Goal: Transaction & Acquisition: Book appointment/travel/reservation

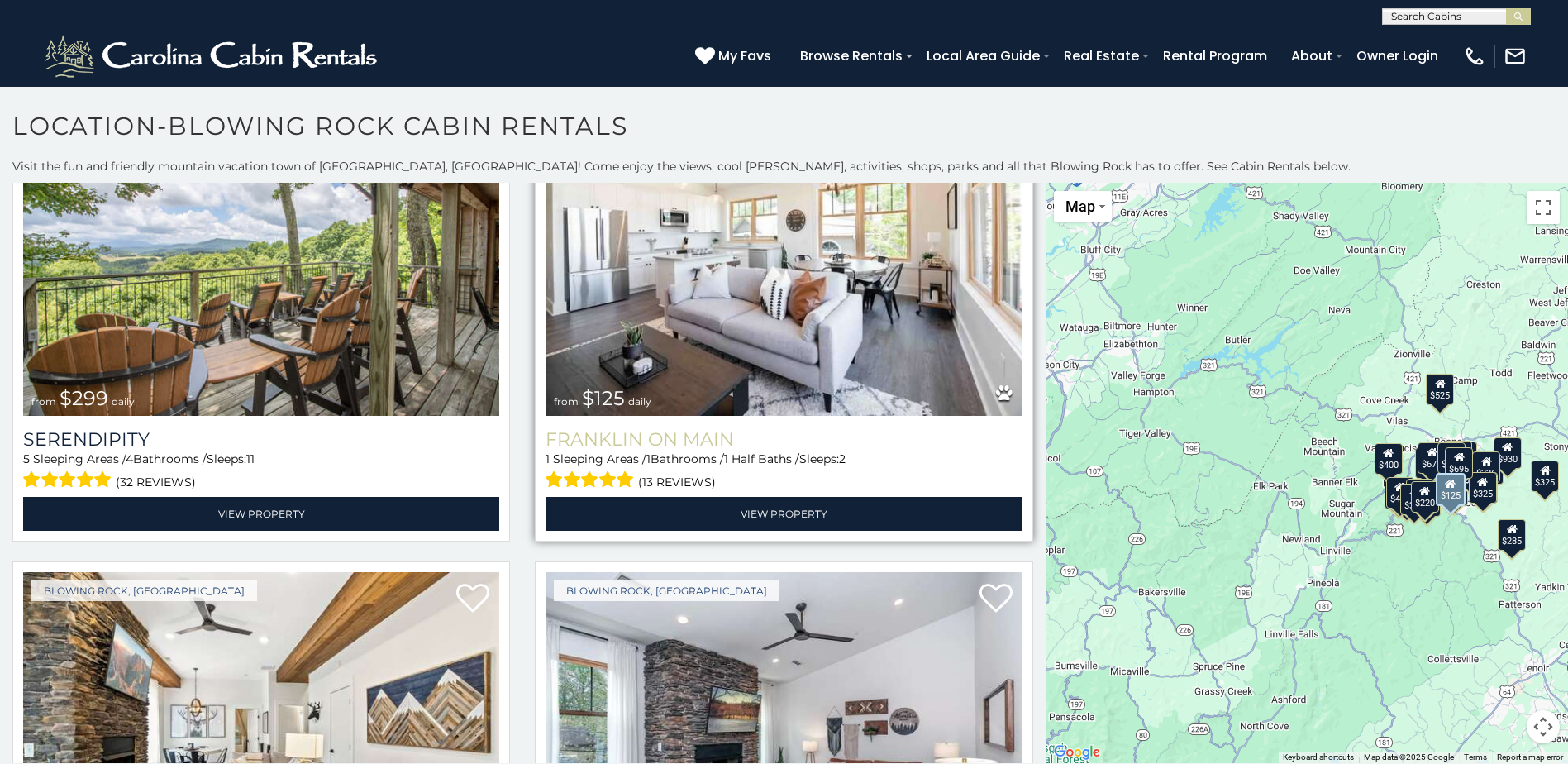
scroll to position [1075, 0]
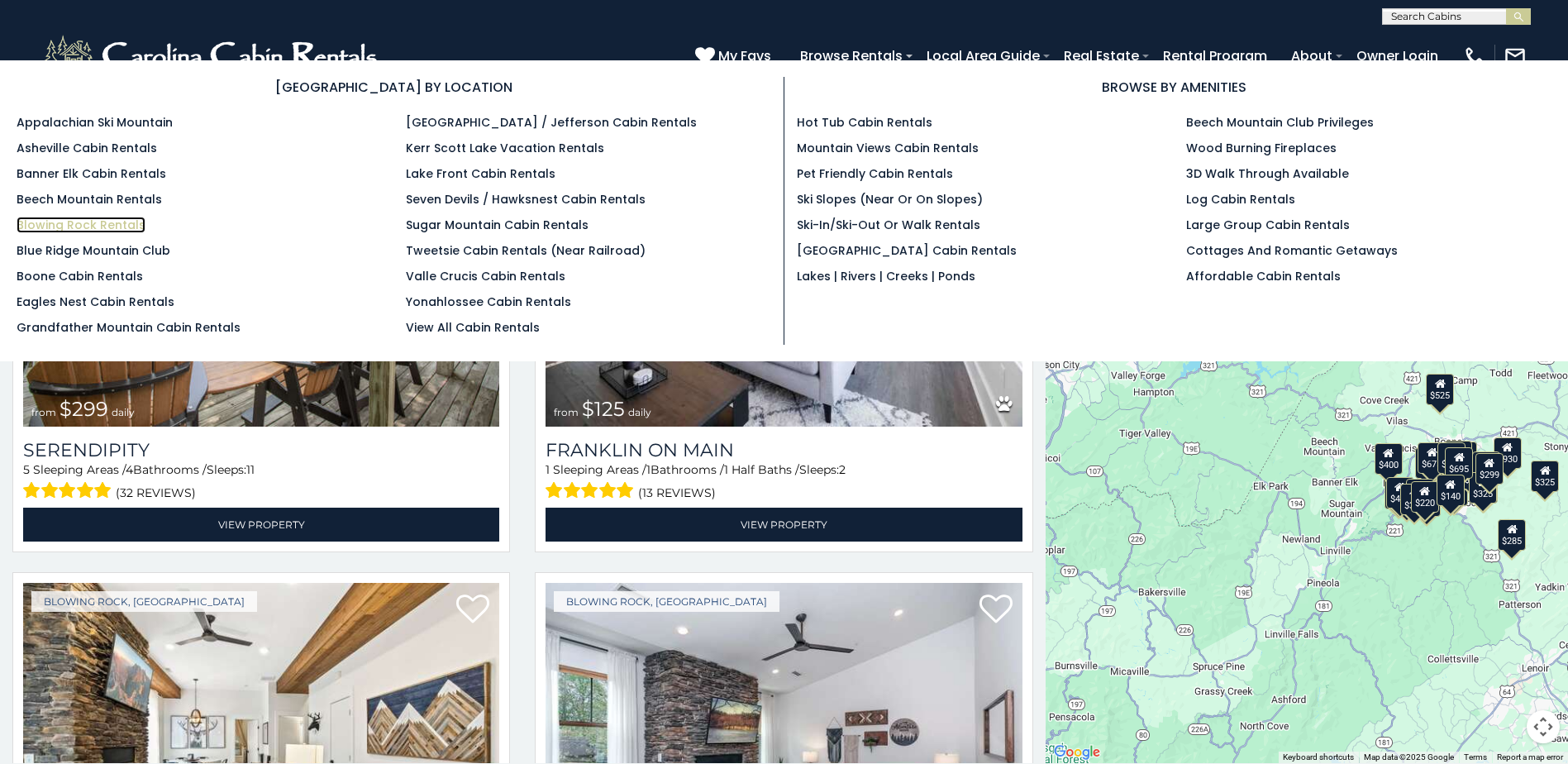
click at [72, 226] on link "Blowing Rock Rentals" at bounding box center [81, 225] width 129 height 17
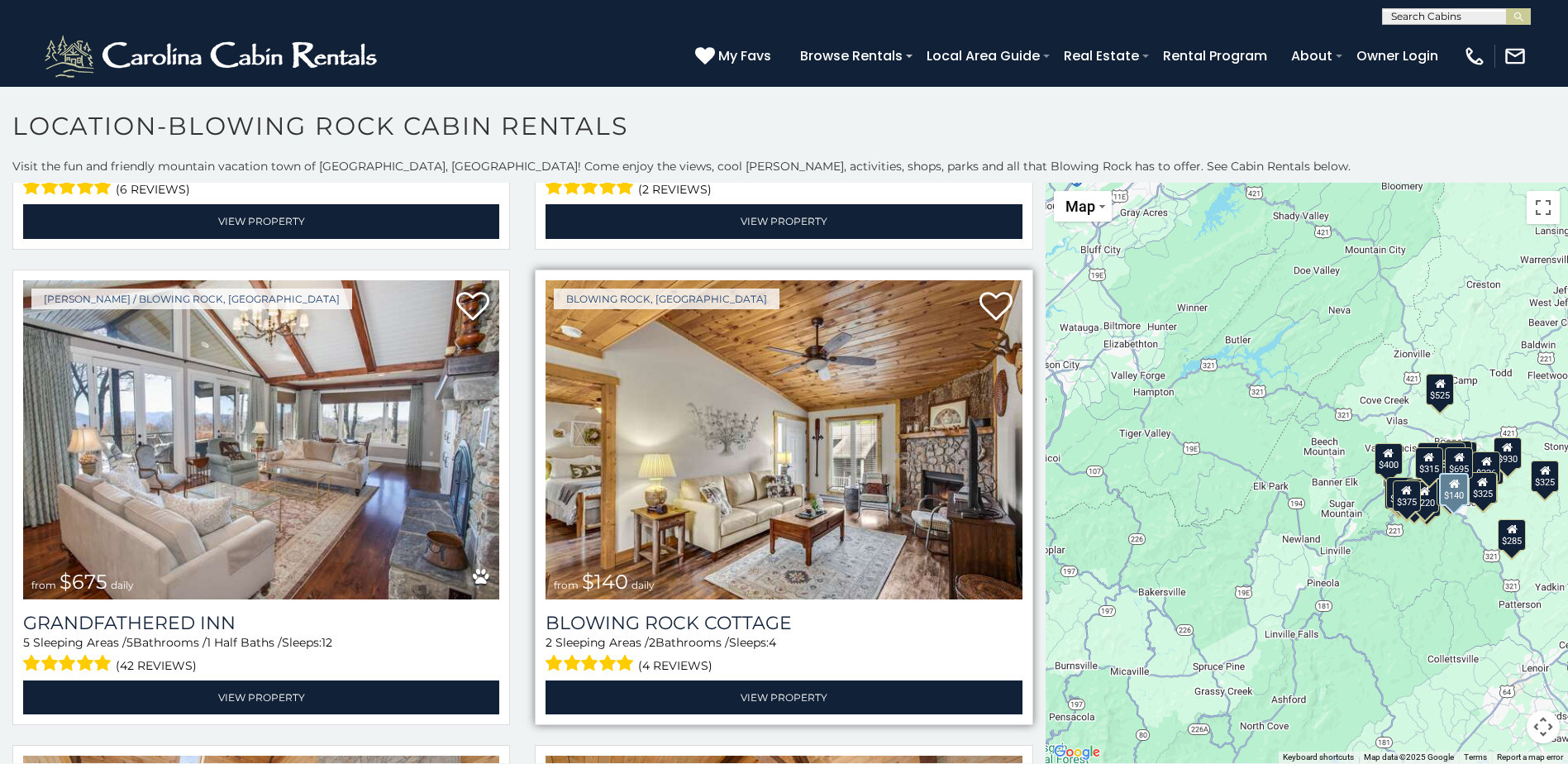
scroll to position [2810, 0]
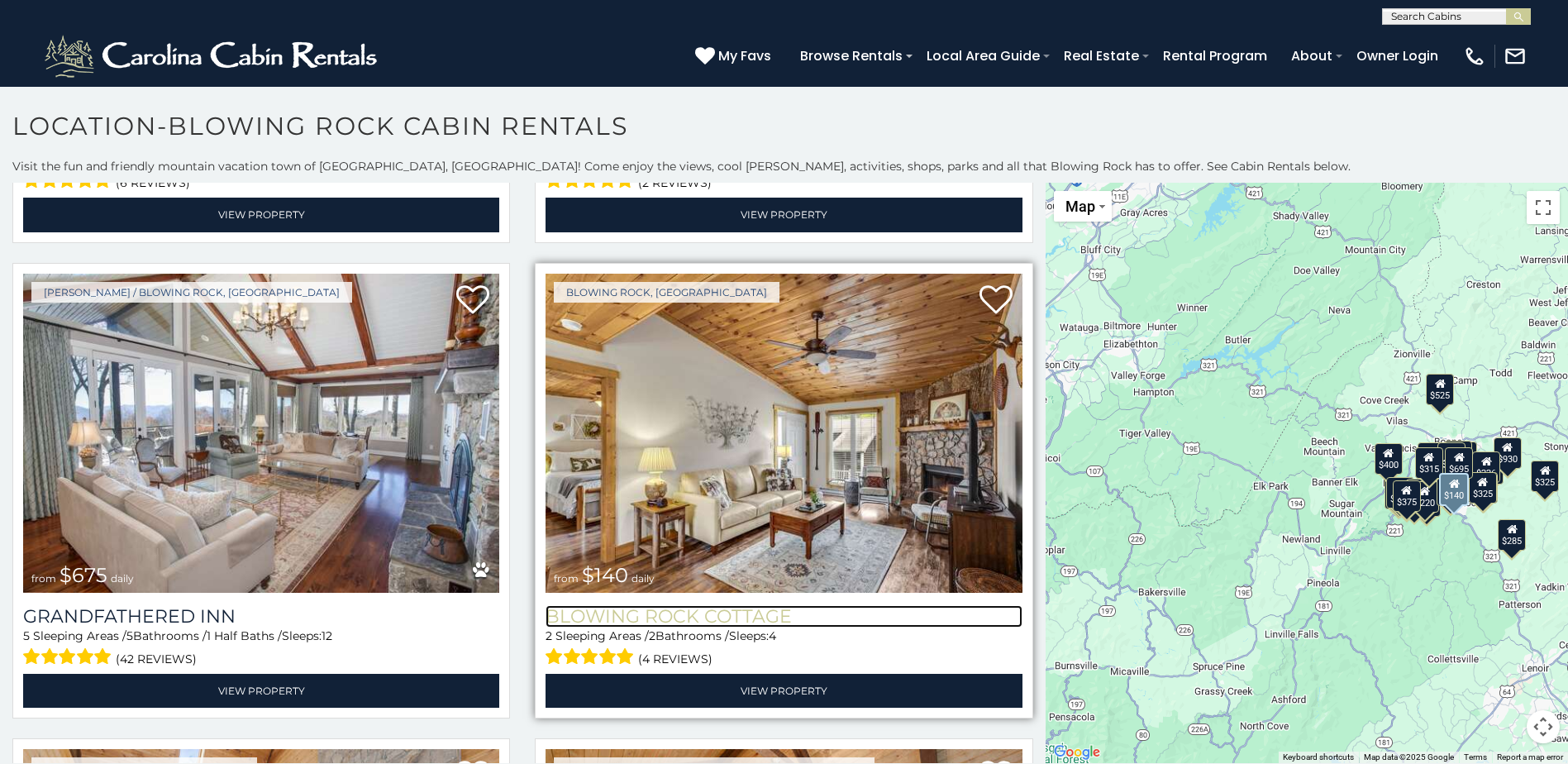
click at [706, 605] on h3 "Blowing Rock Cottage" at bounding box center [783, 616] width 476 height 23
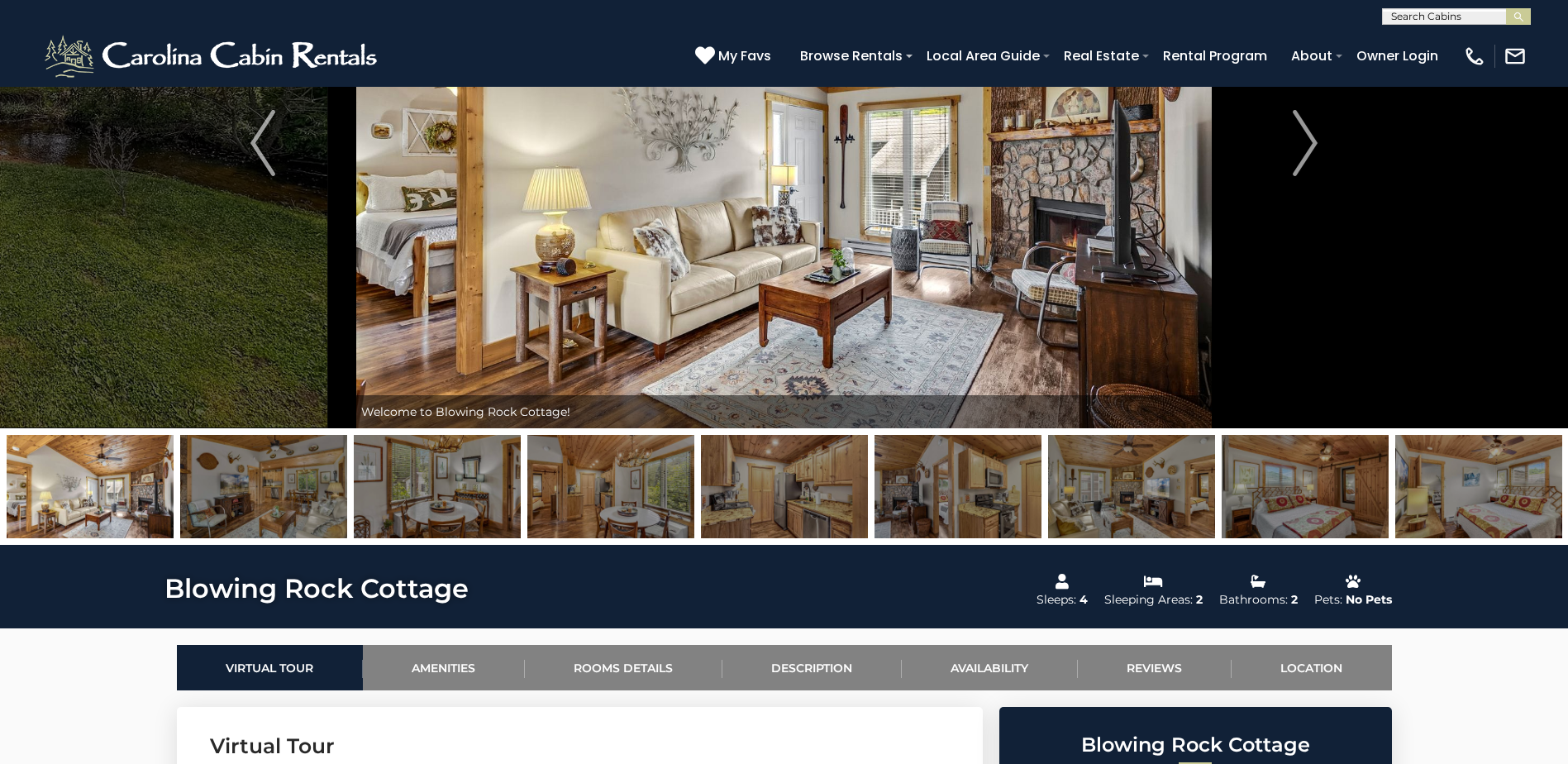
scroll to position [83, 0]
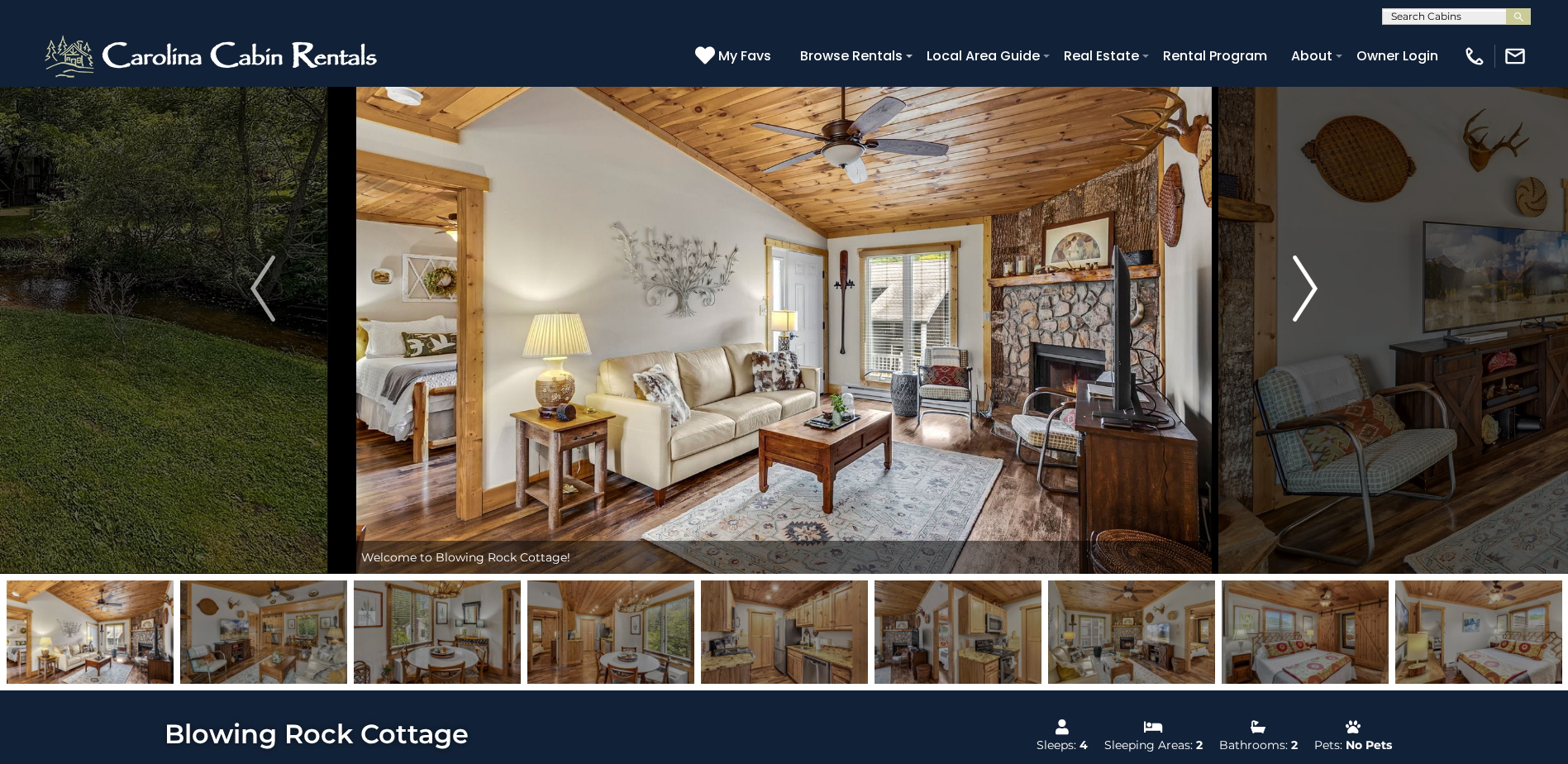
click at [1312, 291] on img "Next" at bounding box center [1305, 288] width 25 height 66
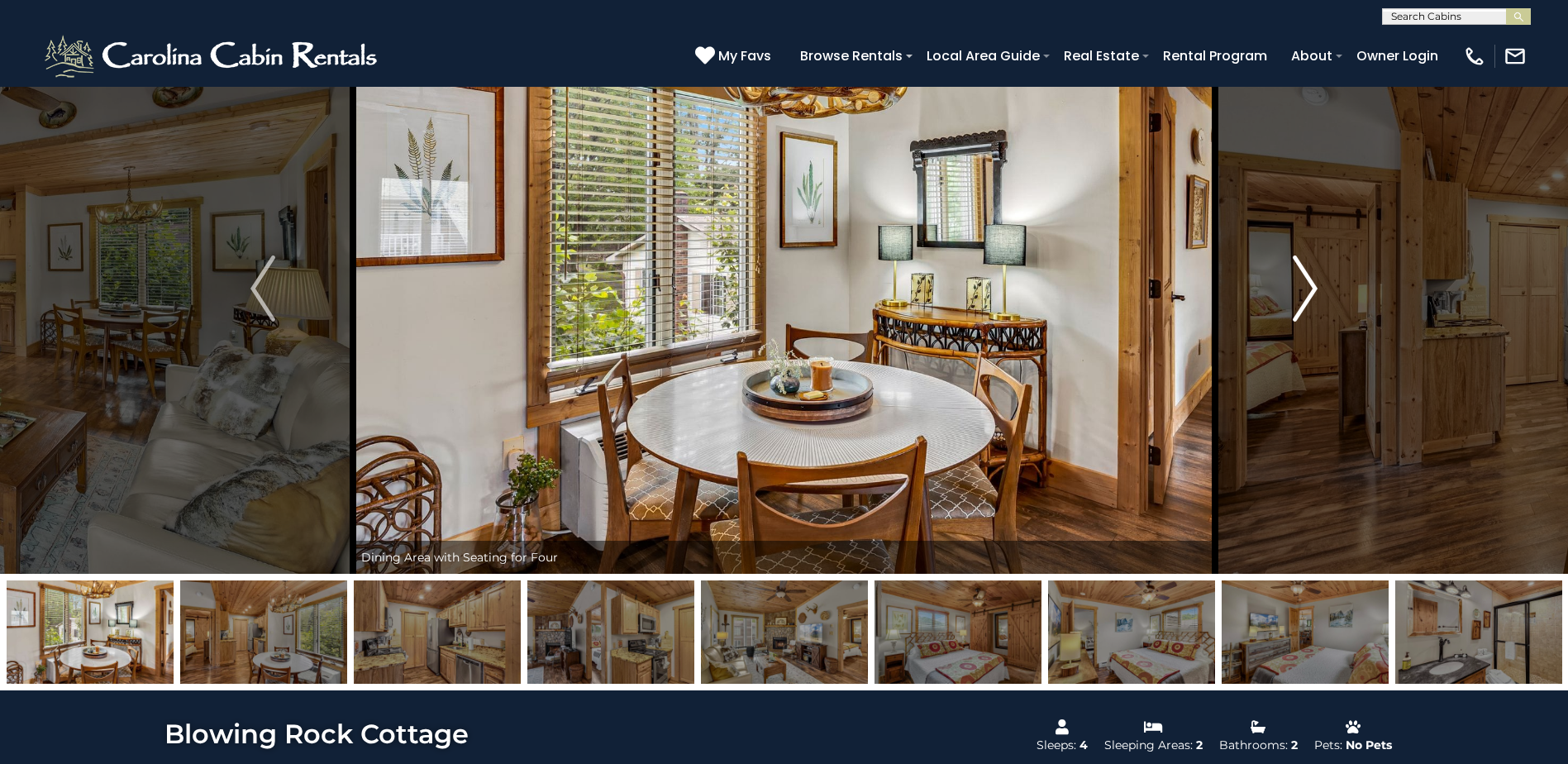
click at [1312, 291] on img "Next" at bounding box center [1305, 288] width 25 height 66
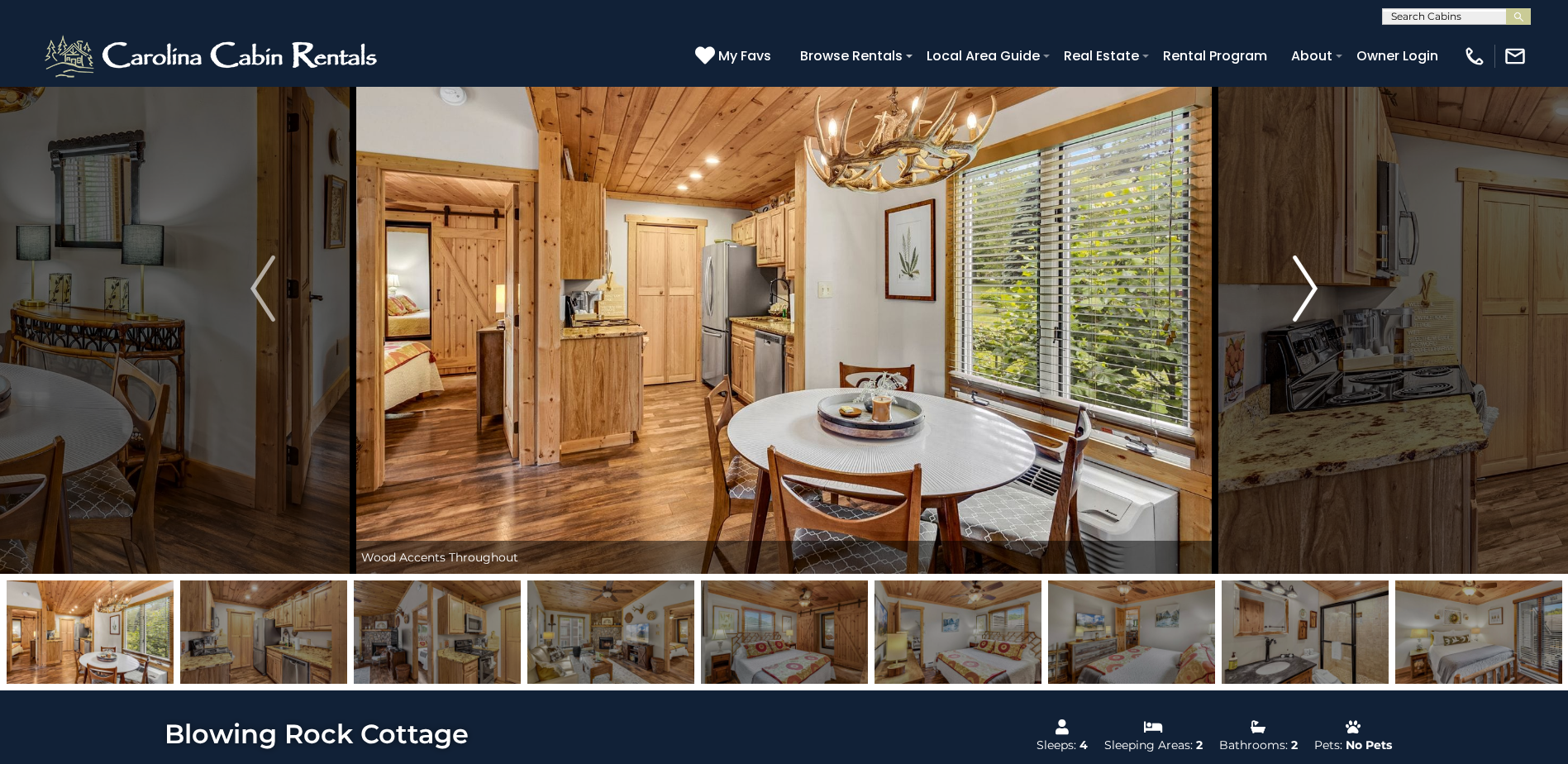
click at [1312, 291] on img "Next" at bounding box center [1305, 288] width 25 height 66
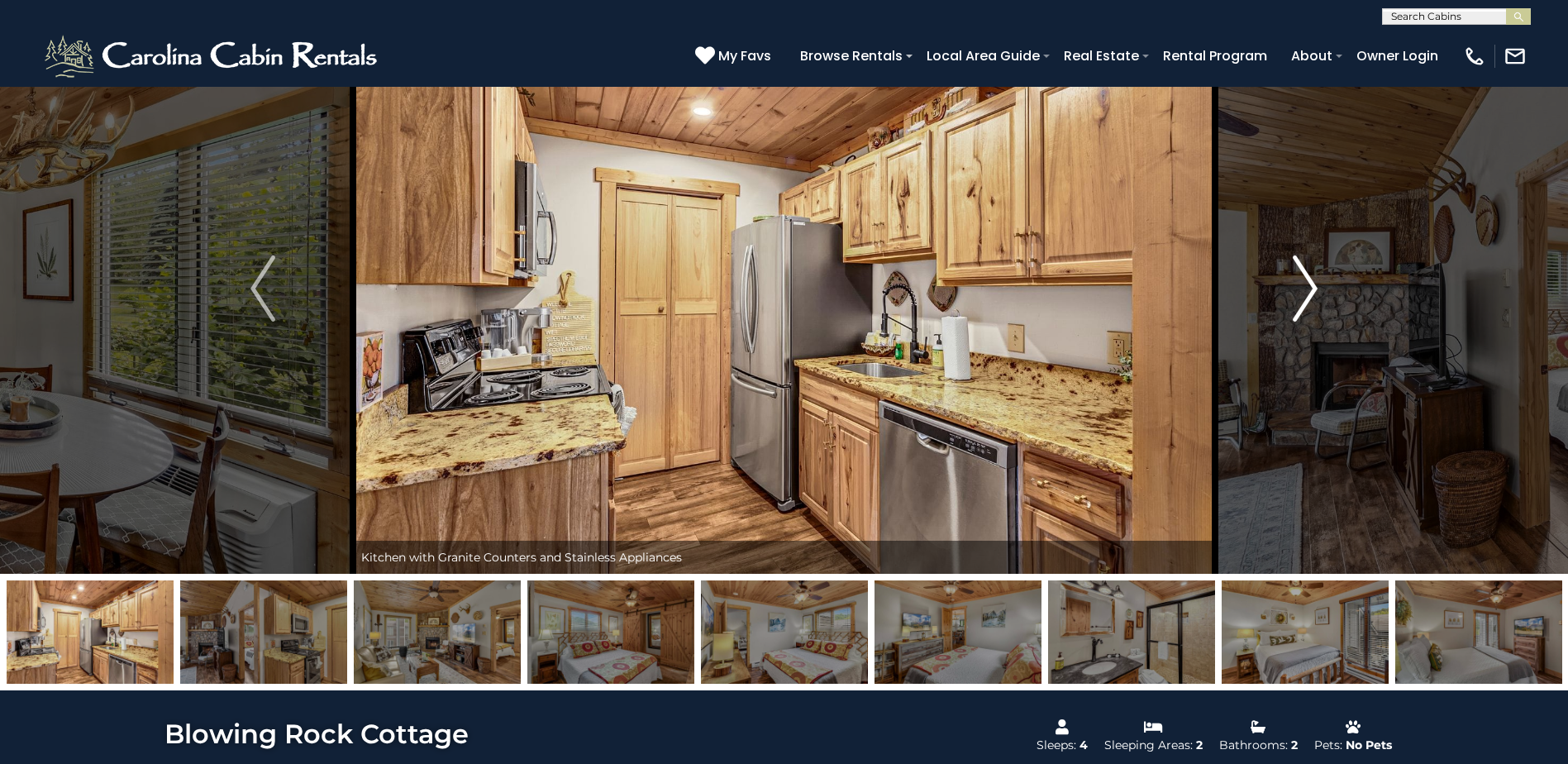
click at [1312, 291] on img "Next" at bounding box center [1305, 288] width 25 height 66
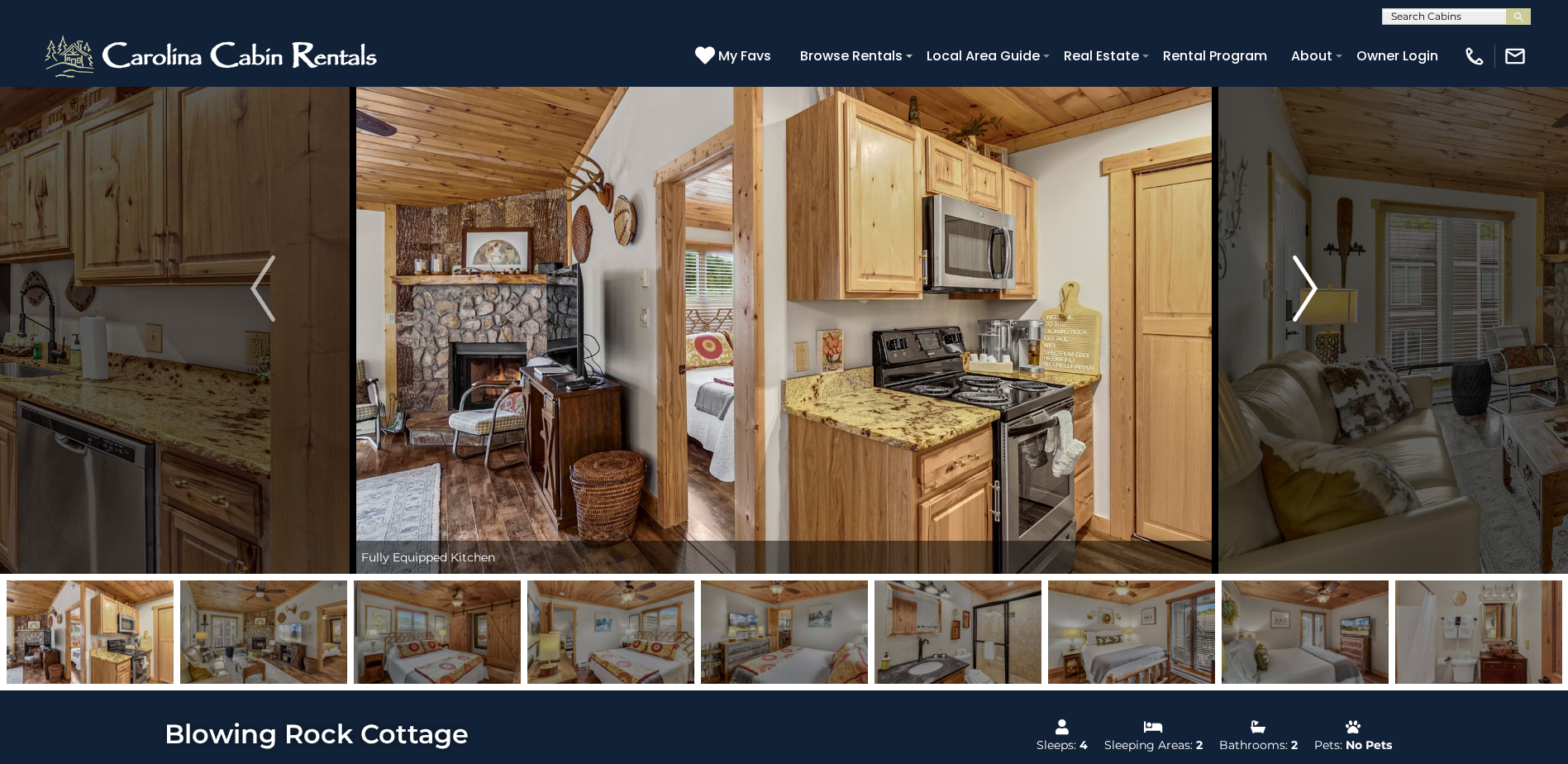
click at [1312, 291] on img "Next" at bounding box center [1305, 288] width 25 height 66
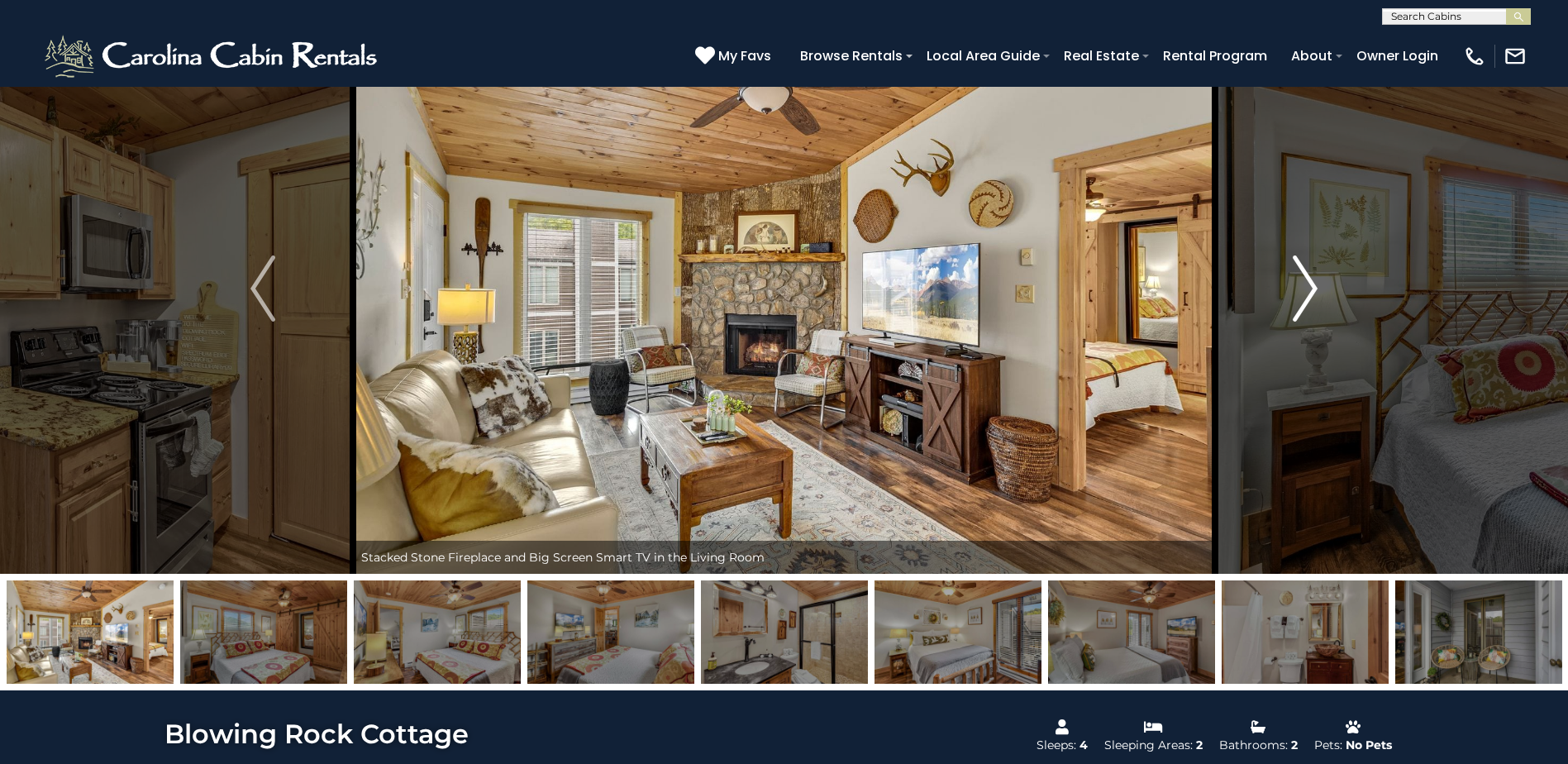
click at [1312, 291] on img "Next" at bounding box center [1305, 288] width 25 height 66
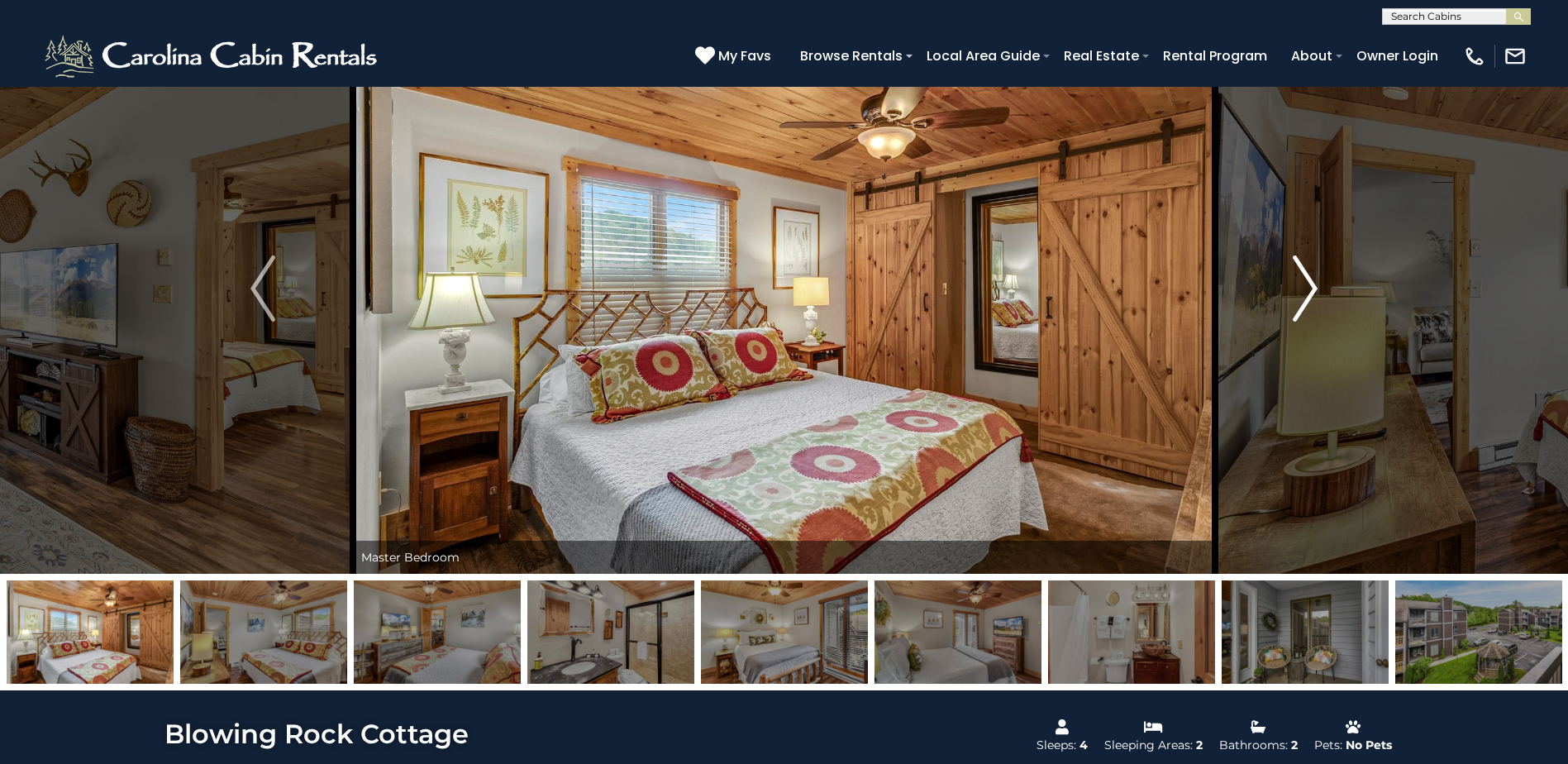
click at [1312, 291] on img "Next" at bounding box center [1305, 288] width 25 height 66
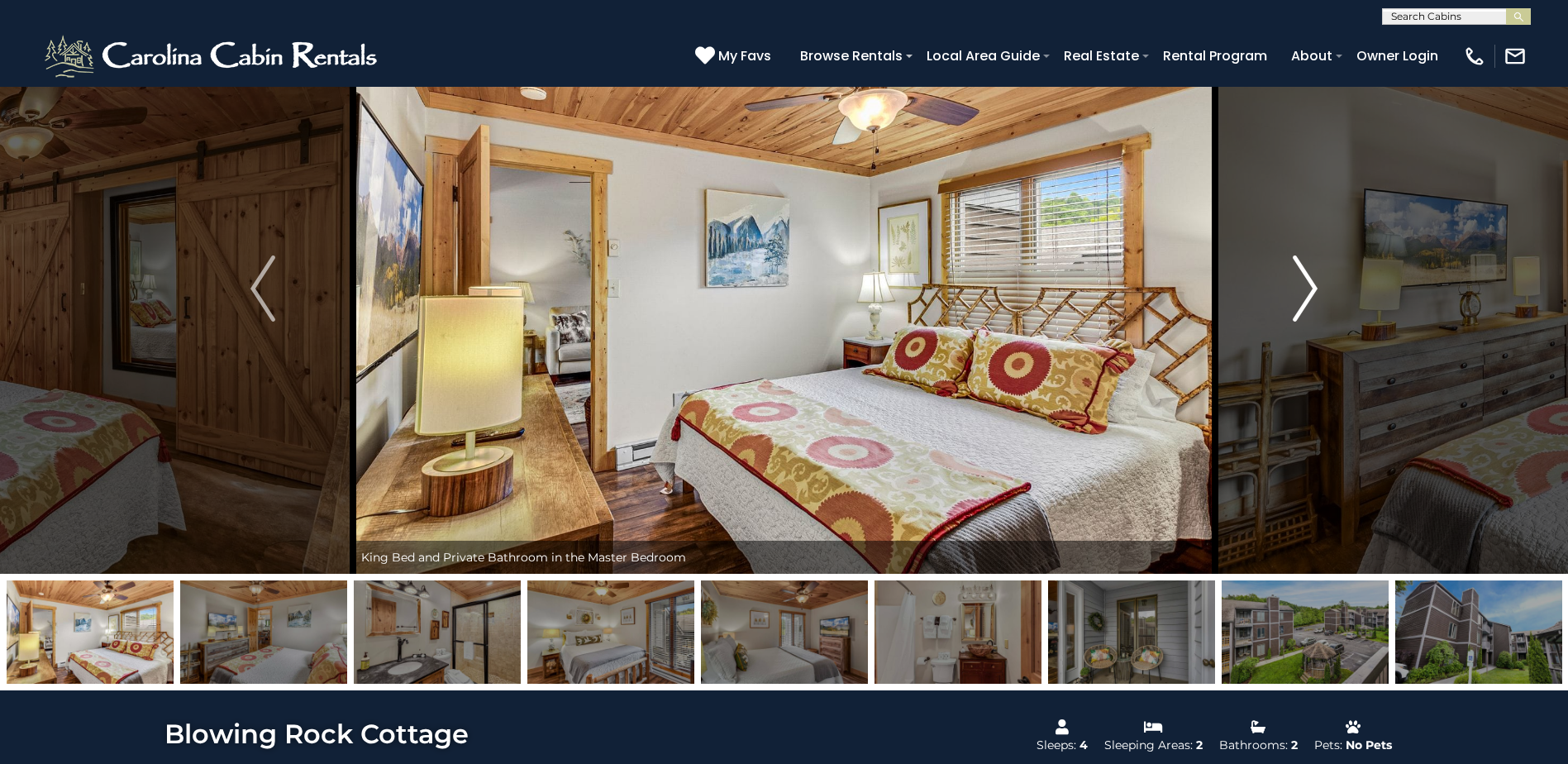
click at [1310, 291] on img "Next" at bounding box center [1305, 288] width 25 height 66
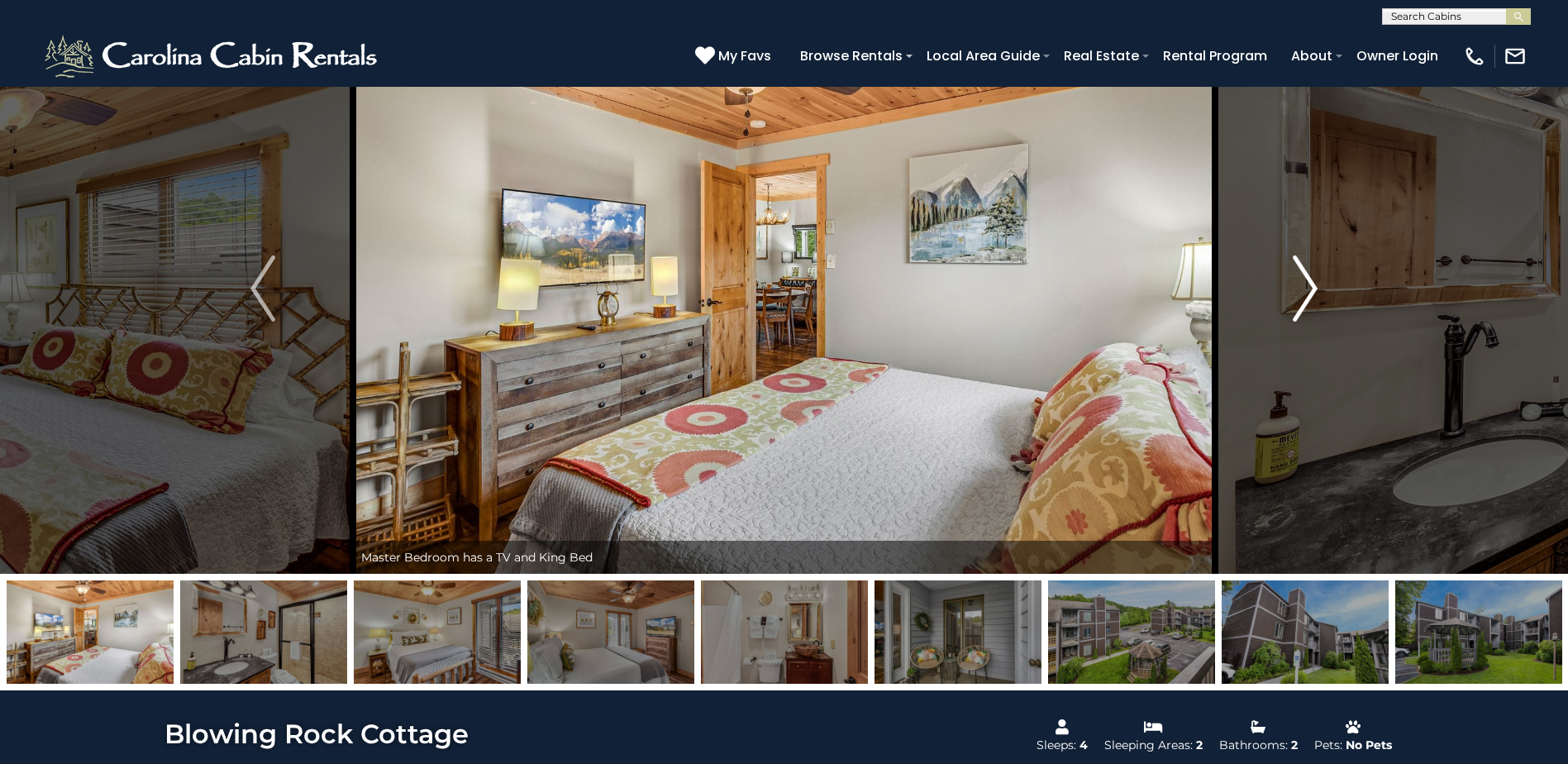
click at [1310, 291] on img "Next" at bounding box center [1305, 288] width 25 height 66
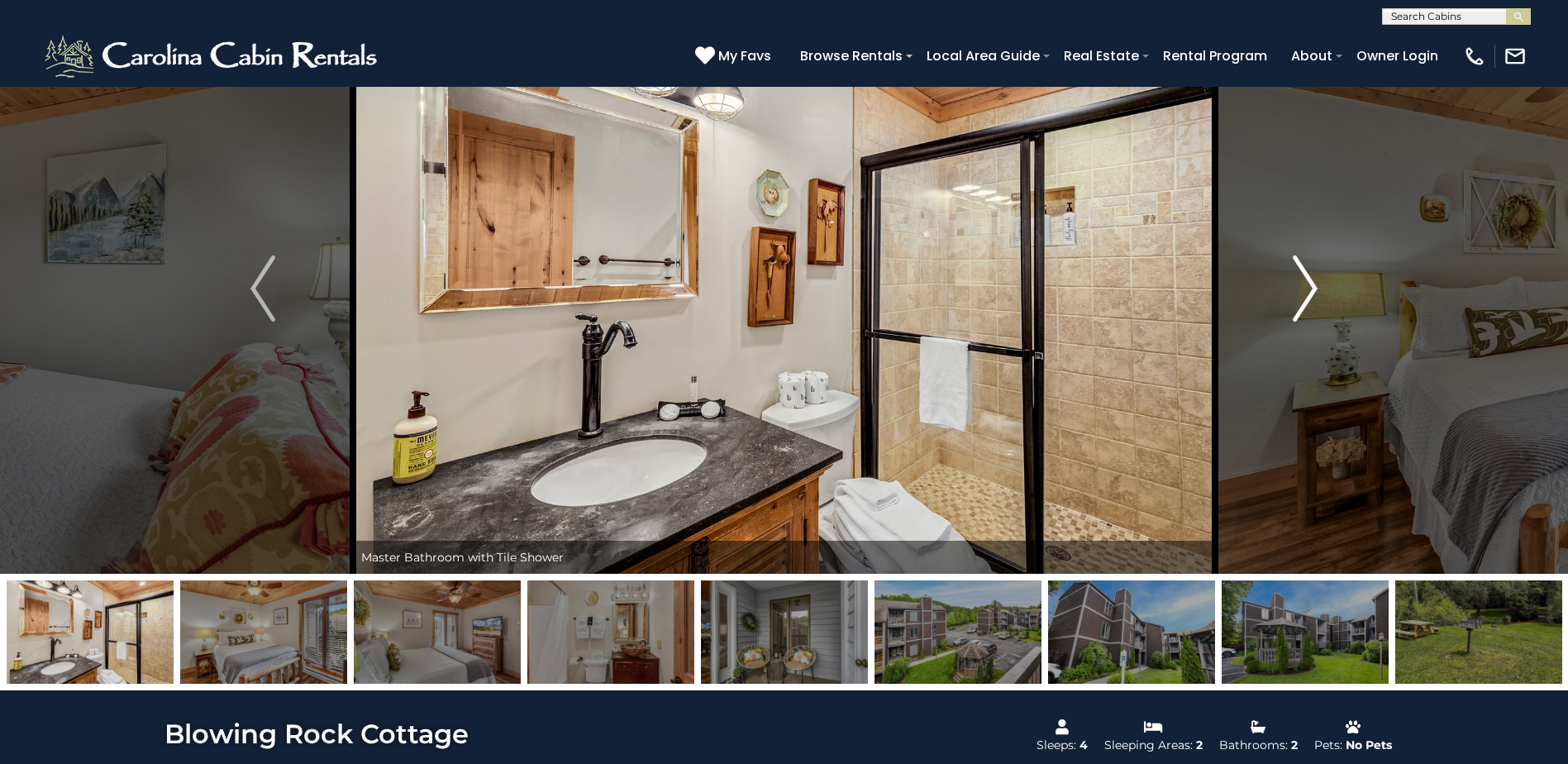
click at [1311, 290] on img "Next" at bounding box center [1305, 288] width 25 height 66
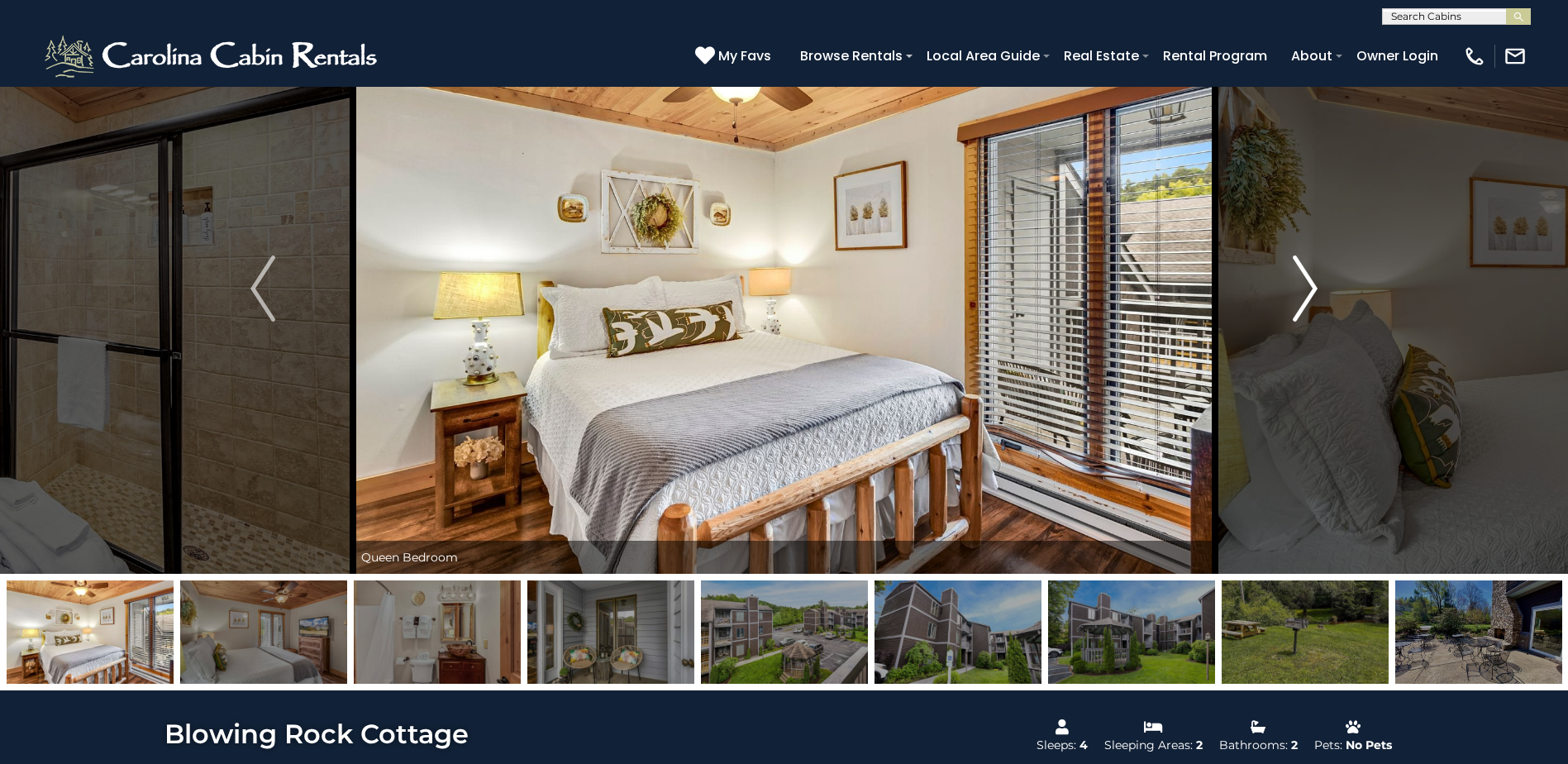
click at [1311, 290] on img "Next" at bounding box center [1305, 288] width 25 height 66
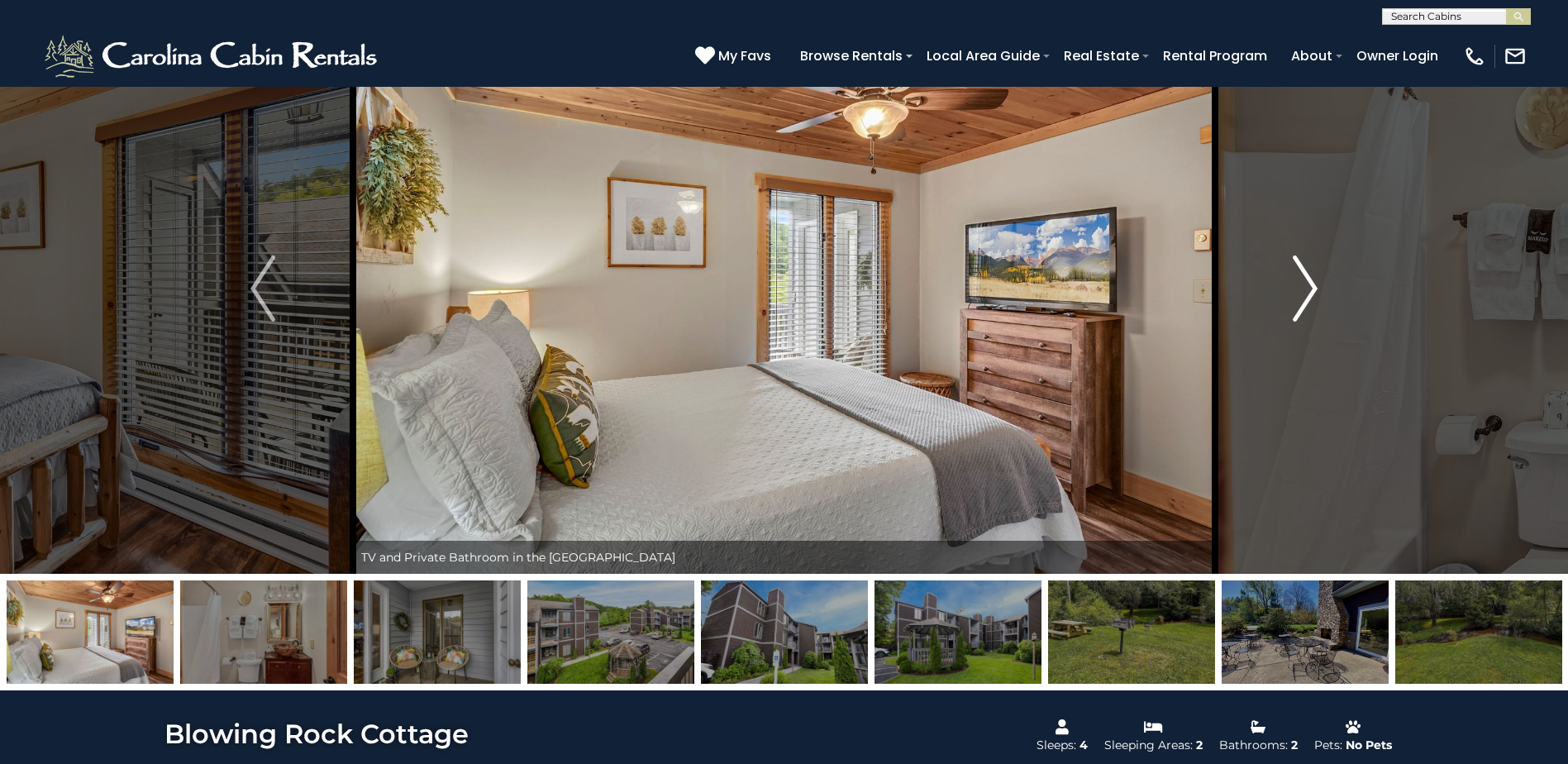
click at [1311, 290] on img "Next" at bounding box center [1305, 288] width 25 height 66
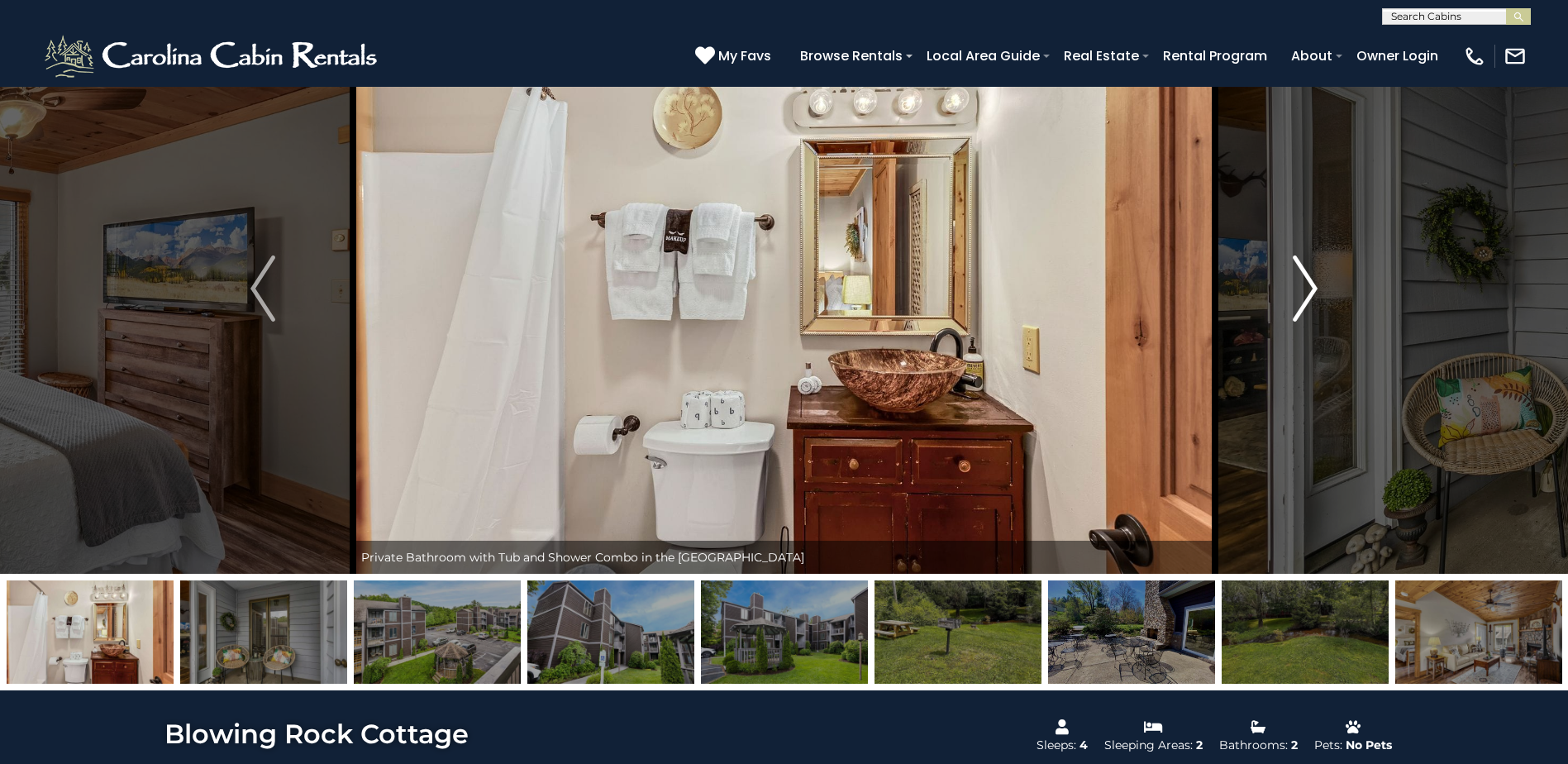
click at [1311, 290] on img "Next" at bounding box center [1305, 288] width 25 height 66
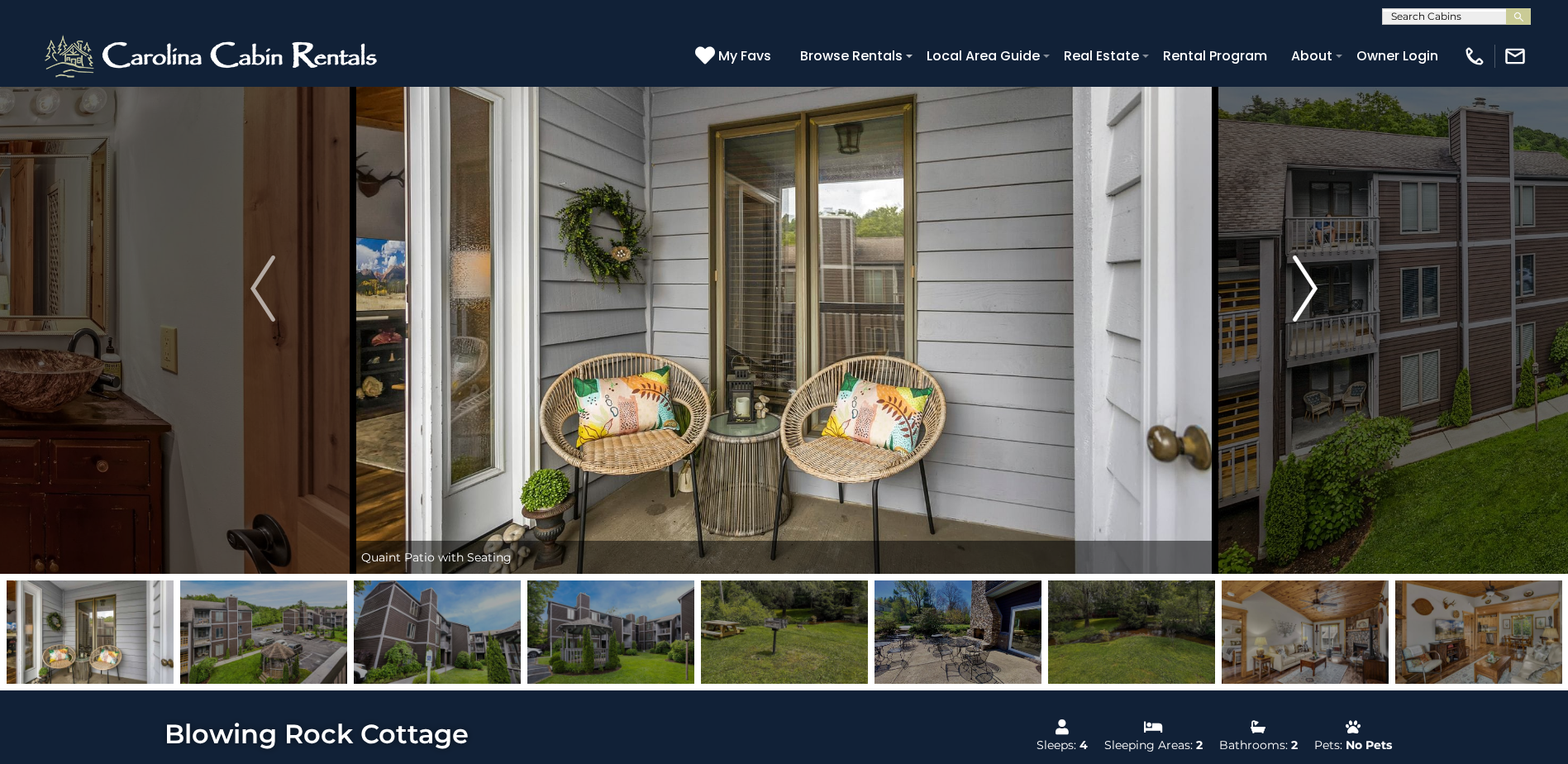
click at [1316, 284] on img "Next" at bounding box center [1305, 288] width 25 height 66
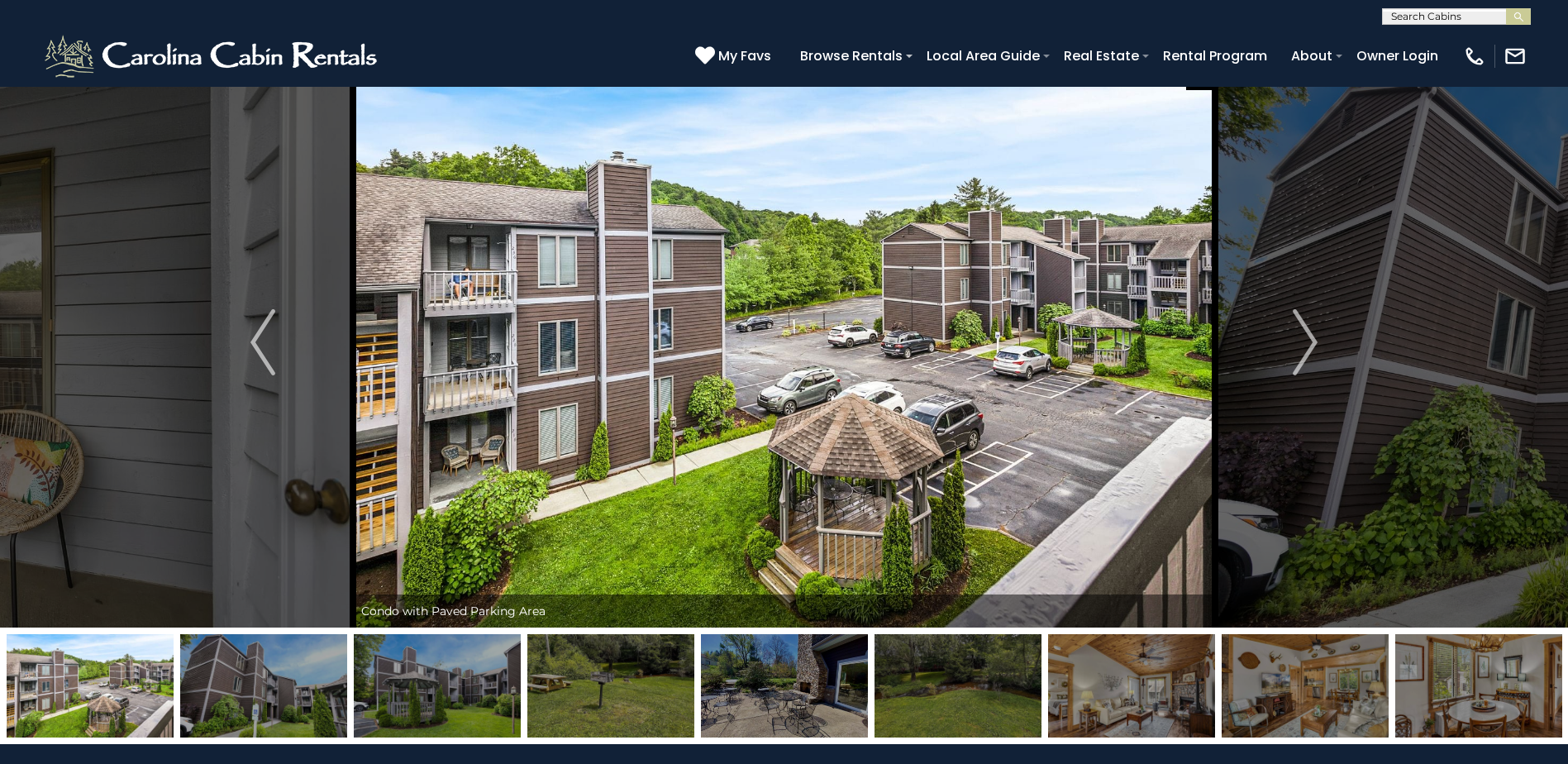
scroll to position [0, 0]
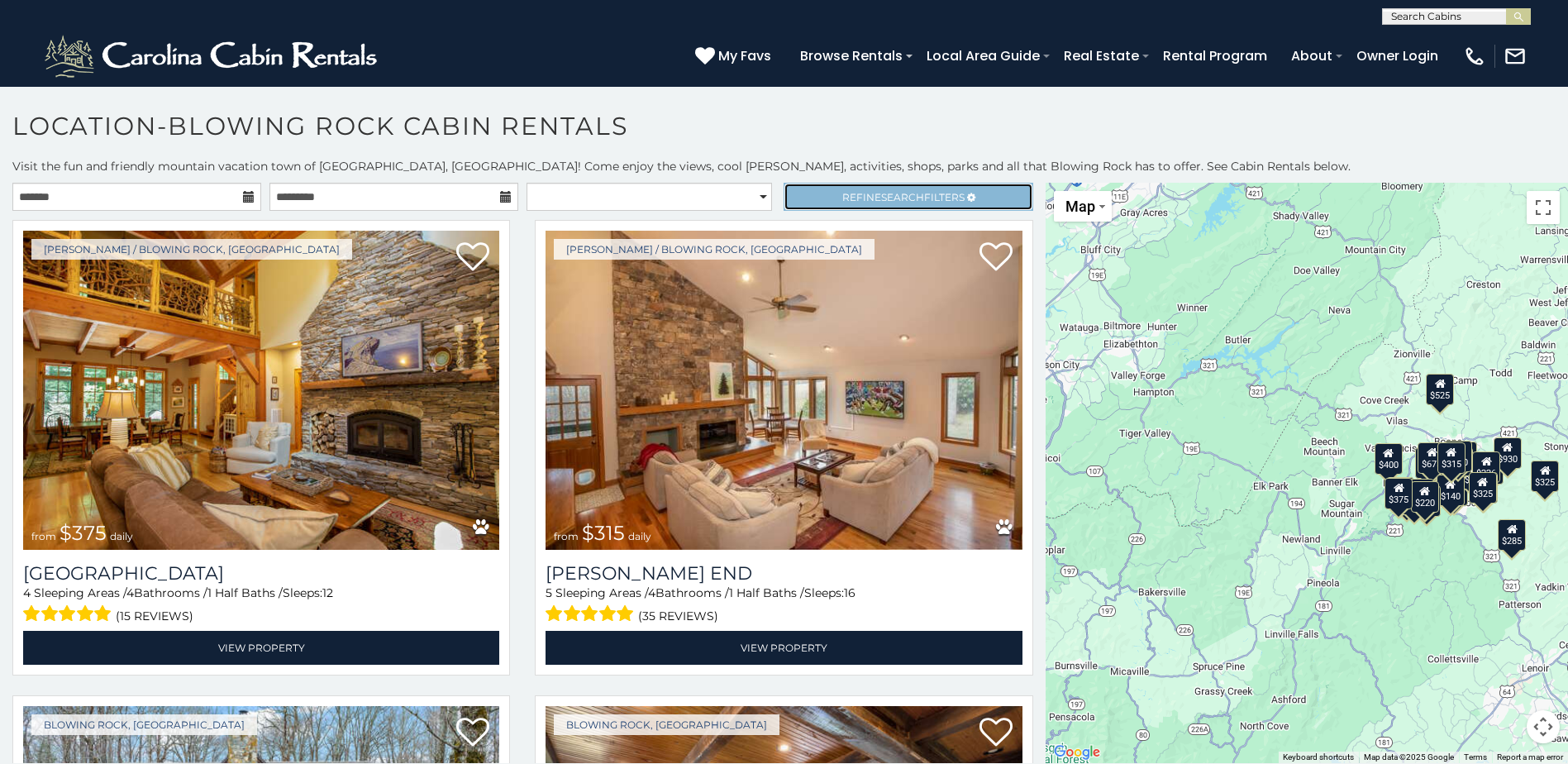
click at [907, 193] on span "Search" at bounding box center [903, 197] width 43 height 13
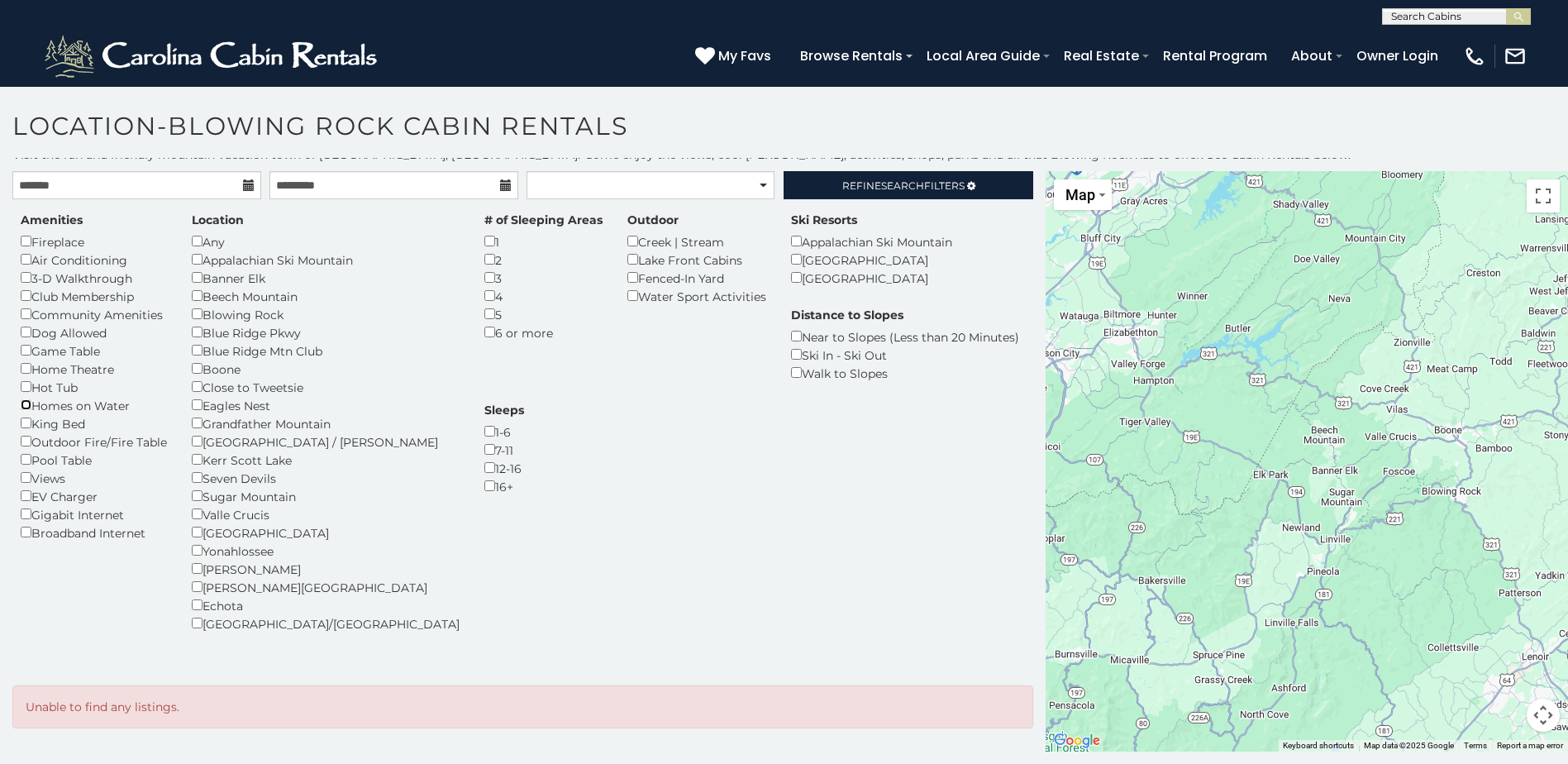
scroll to position [15, 0]
click at [1008, 184] on link "Refine Search Filters" at bounding box center [908, 181] width 249 height 29
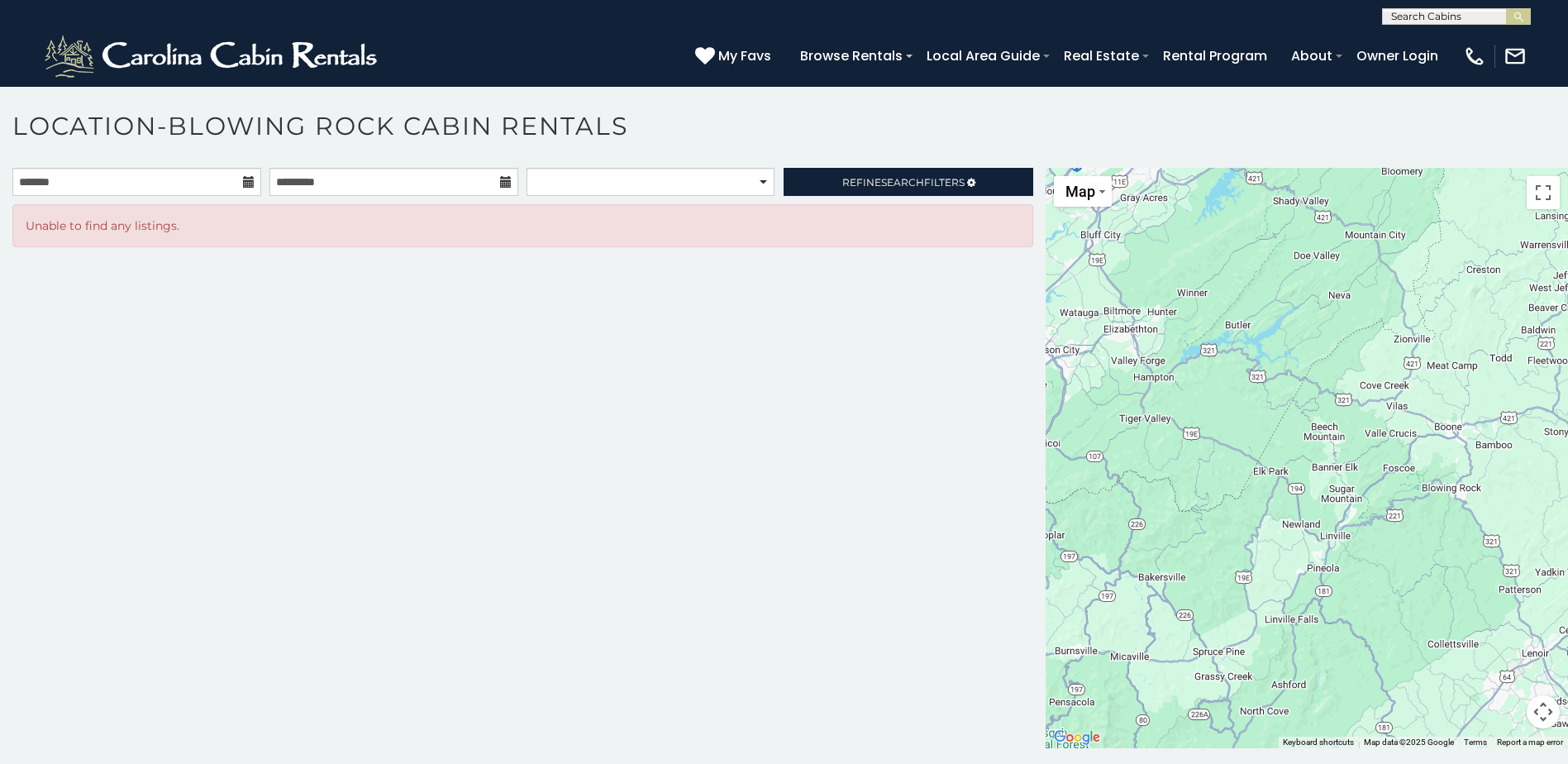
click at [826, 112] on h1 "Location-Blowing Rock Cabin Rentals" at bounding box center [784, 134] width 1568 height 47
